Goal: Information Seeking & Learning: Find specific fact

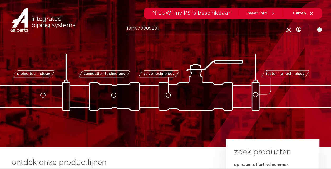
type input "10M070085E01"
click button "Zoeken" at bounding box center [0, 0] width 0 height 0
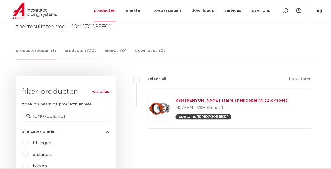
click at [185, 99] on link "VSH [PERSON_NAME] starre snelkoppeling (2 x groef)" at bounding box center [231, 101] width 112 height 4
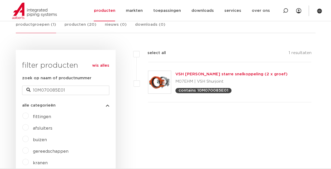
click at [188, 74] on link "VSH [PERSON_NAME] starre snelkoppeling (2 x groef)" at bounding box center [231, 74] width 112 height 4
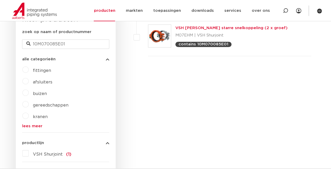
scroll to position [184, 0]
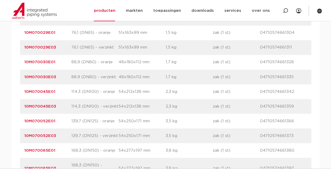
scroll to position [421, 0]
